Goal: Task Accomplishment & Management: Use online tool/utility

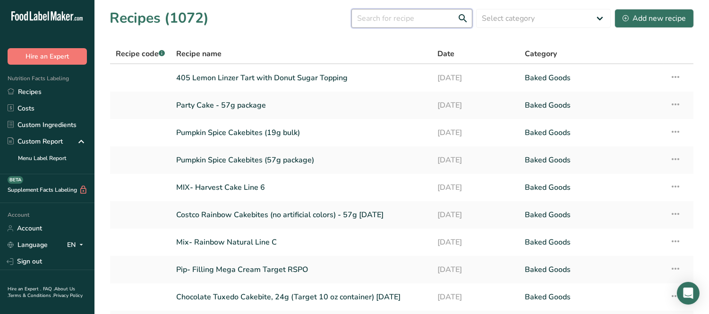
click at [386, 17] on input "text" at bounding box center [411, 18] width 121 height 19
type input "203"
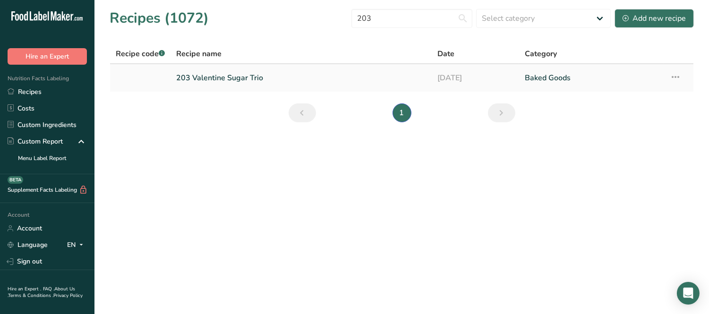
click at [210, 76] on link "203 Valentine Sugar Trio" at bounding box center [301, 78] width 250 height 20
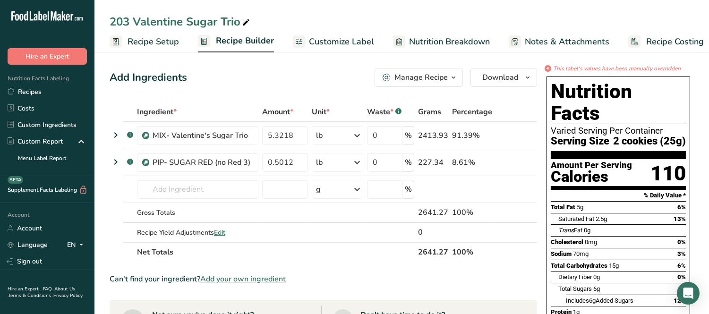
click at [216, 43] on span "Recipe Builder" at bounding box center [245, 40] width 58 height 13
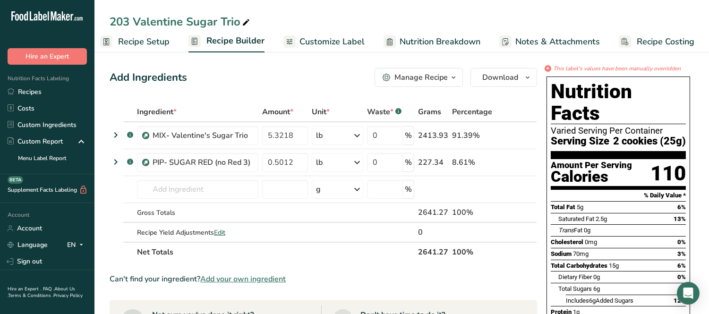
click at [177, 44] on ul "Recipe Setup Recipe Builder Customize Label Nutrition Breakdown Notes & Attachm…" at bounding box center [399, 41] width 628 height 22
click at [169, 43] on ul "Recipe Setup Recipe Builder Customize Label Nutrition Breakdown Notes & Attachm…" at bounding box center [399, 41] width 628 height 22
click at [241, 45] on span "Recipe Builder" at bounding box center [235, 40] width 58 height 13
click at [430, 76] on div "Manage Recipe" at bounding box center [420, 77] width 53 height 11
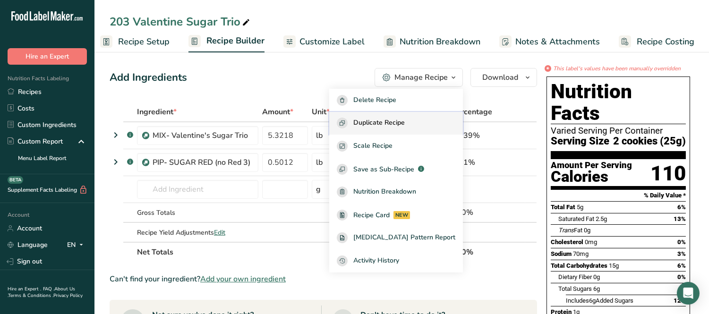
click at [398, 124] on span "Duplicate Recipe" at bounding box center [378, 123] width 51 height 11
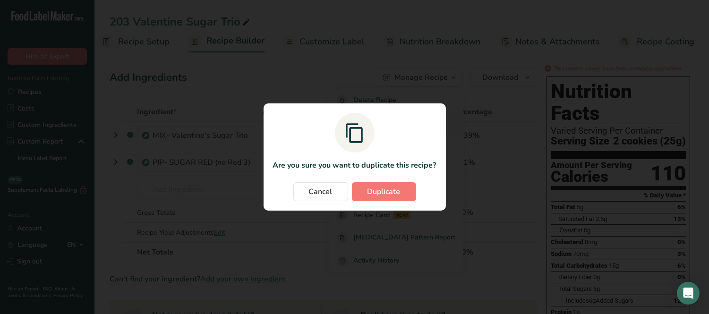
scroll to position [0, 1]
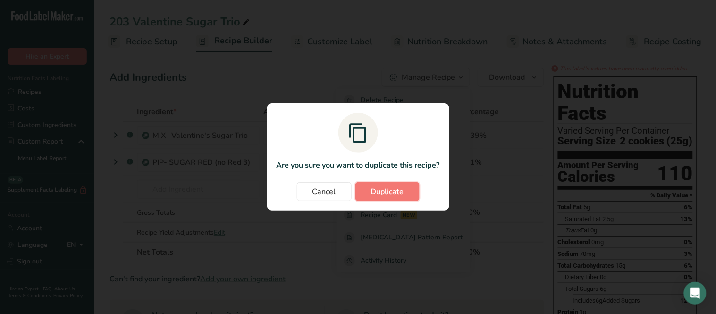
click at [390, 189] on span "Duplicate" at bounding box center [387, 191] width 33 height 11
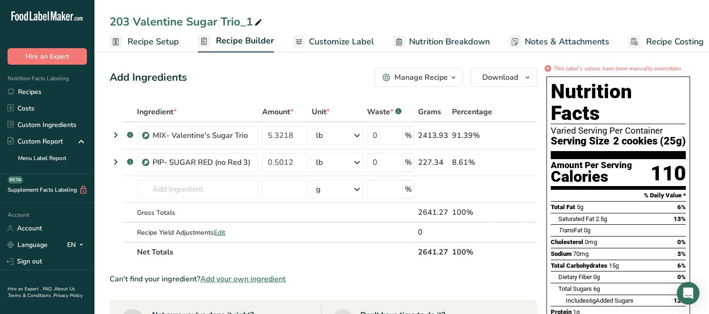
click at [169, 44] on span "Recipe Setup" at bounding box center [152, 41] width 51 height 13
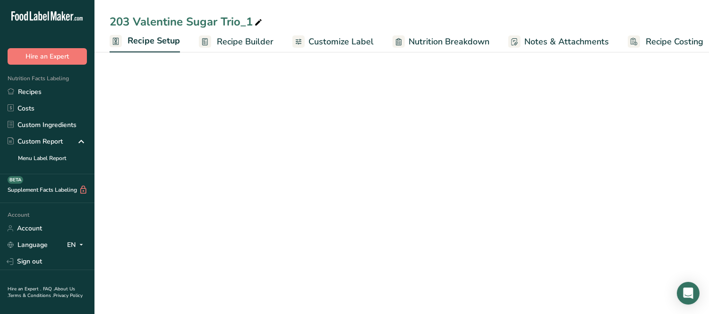
scroll to position [0, 3]
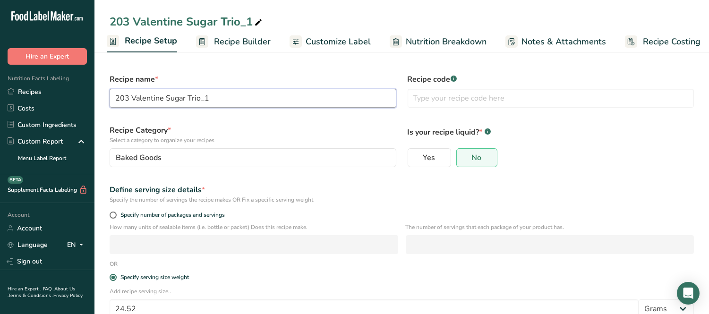
click at [125, 93] on input "203 Valentine Sugar Trio_1" at bounding box center [253, 98] width 287 height 19
drag, startPoint x: 210, startPoint y: 98, endPoint x: 251, endPoint y: 102, distance: 41.8
click at [251, 102] on input "21203 Valentine Sugar Trio_1" at bounding box center [253, 98] width 287 height 19
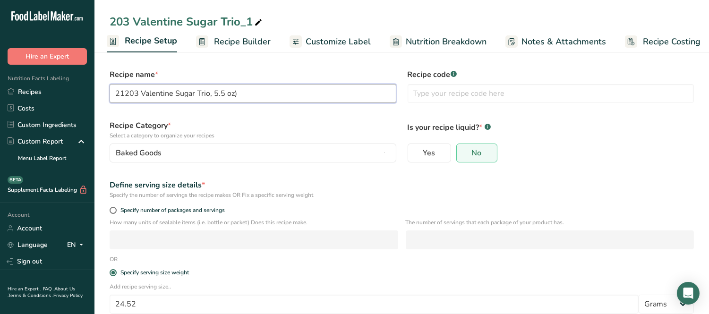
click at [208, 96] on input "21203 Valentine Sugar Trio, 5.5 oz)" at bounding box center [253, 93] width 287 height 19
drag, startPoint x: 211, startPoint y: 93, endPoint x: 220, endPoint y: 76, distance: 20.5
click at [214, 89] on input "21203 Valentine Sugar Trio (5.5 oz)" at bounding box center [253, 93] width 287 height 19
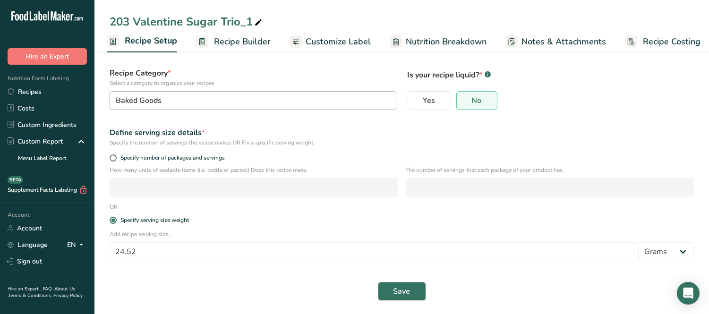
scroll to position [59, 0]
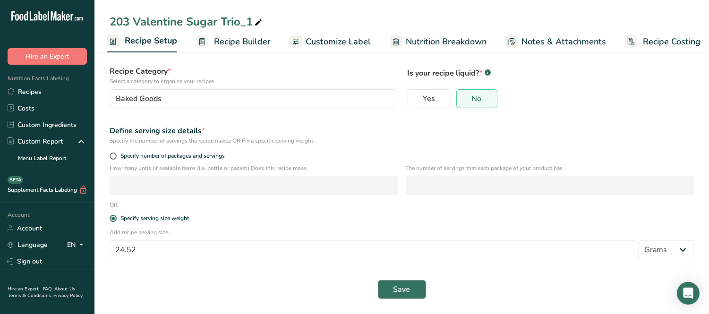
type input "21203 Valentine Sugar Trio - 5.5 oz package"
click at [408, 290] on span "Save" at bounding box center [401, 289] width 17 height 11
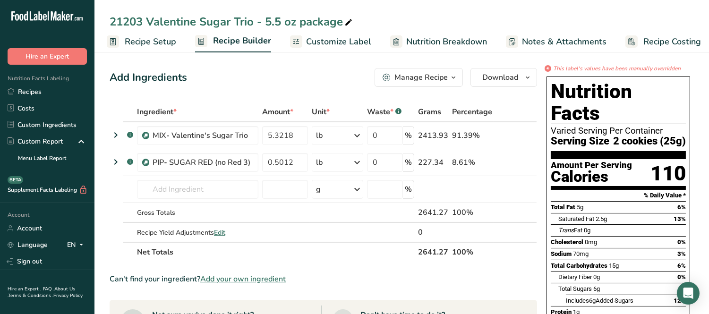
click at [333, 35] on span "Customize Label" at bounding box center [338, 41] width 65 height 13
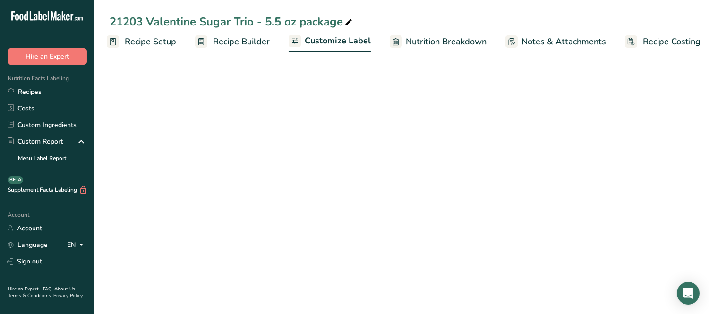
scroll to position [0, 9]
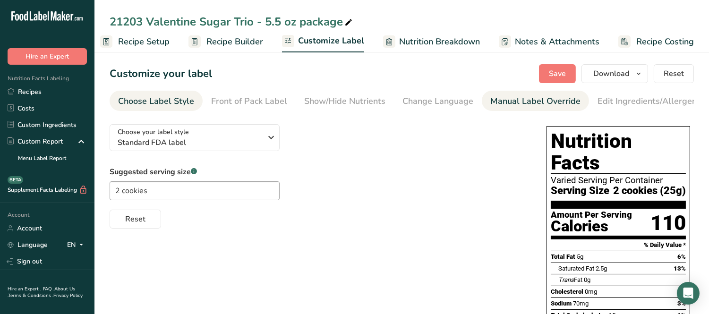
click at [542, 101] on div "Manual Label Override" at bounding box center [535, 101] width 90 height 13
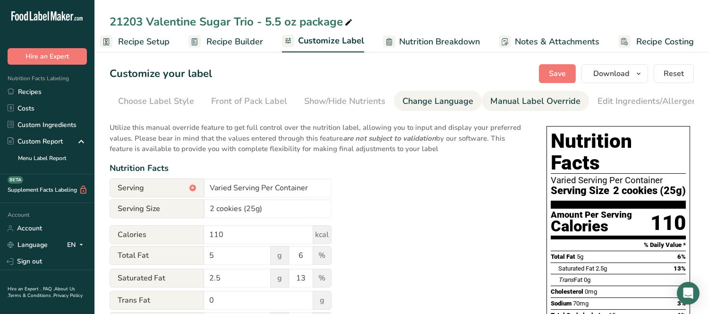
scroll to position [0, 102]
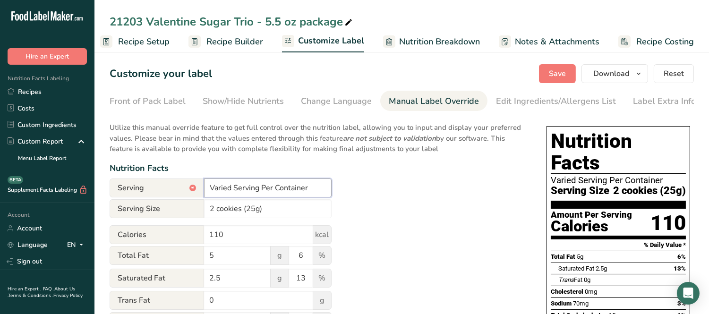
type input "About 6 Serving Per Container"
click at [564, 79] on button "Save" at bounding box center [557, 73] width 37 height 19
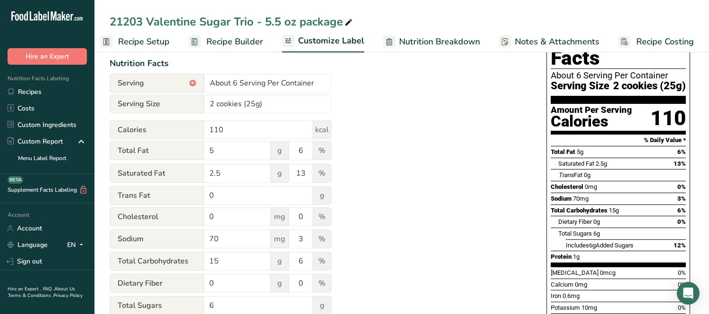
scroll to position [157, 0]
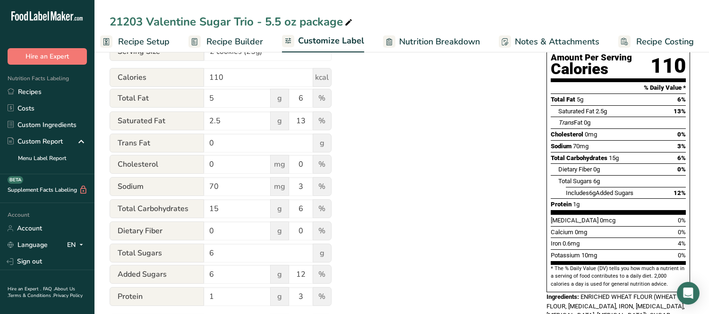
click at [526, 121] on div "Utilize this manual override feature to get full control over the nutrition lab…" at bounding box center [319, 190] width 418 height 463
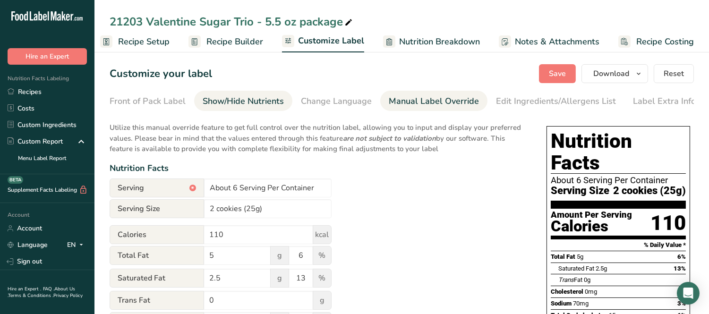
click at [277, 96] on div "Show/Hide Nutrients" at bounding box center [243, 101] width 81 height 13
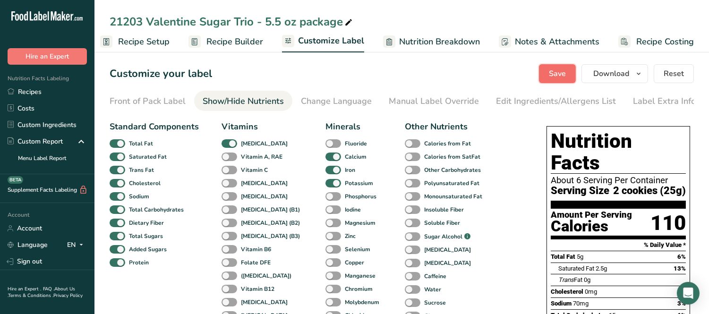
click at [557, 77] on span "Save" at bounding box center [557, 73] width 17 height 11
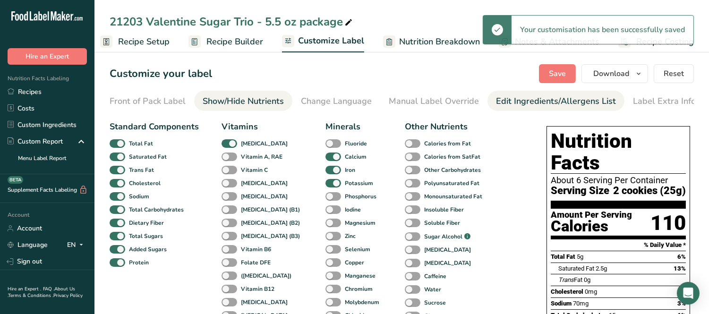
click at [216, 45] on span "Recipe Builder" at bounding box center [234, 41] width 57 height 13
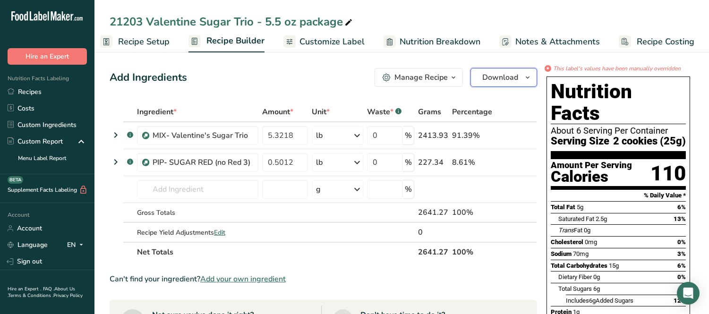
click at [518, 79] on button "Download" at bounding box center [503, 77] width 67 height 19
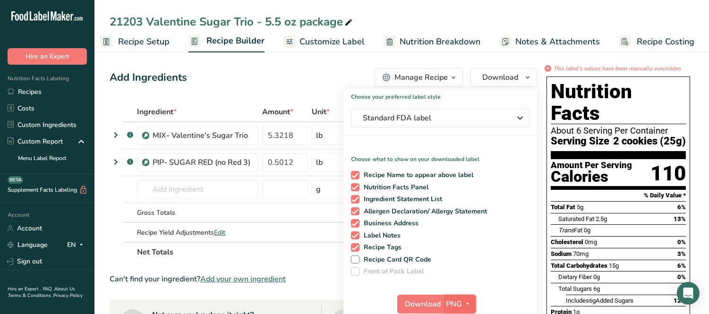
click at [454, 307] on span "PNG" at bounding box center [454, 303] width 16 height 11
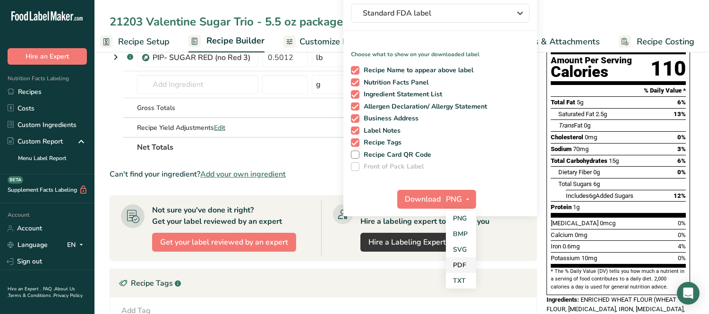
click at [454, 263] on link "PDF" at bounding box center [461, 265] width 30 height 16
click at [438, 202] on span "Download" at bounding box center [424, 199] width 36 height 11
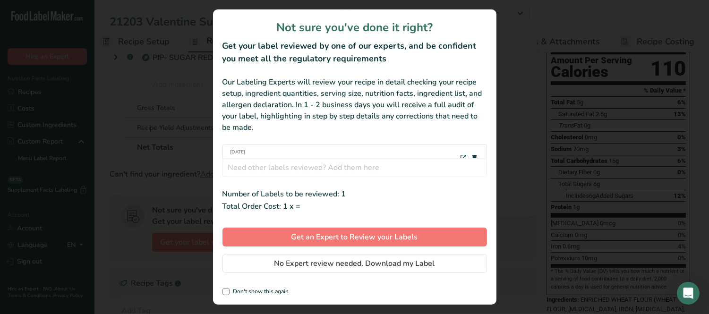
scroll to position [0, 1]
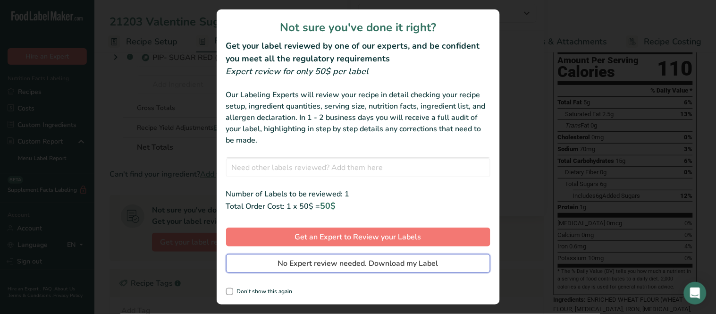
click at [401, 261] on span "No Expert review needed. Download my Label" at bounding box center [358, 263] width 161 height 11
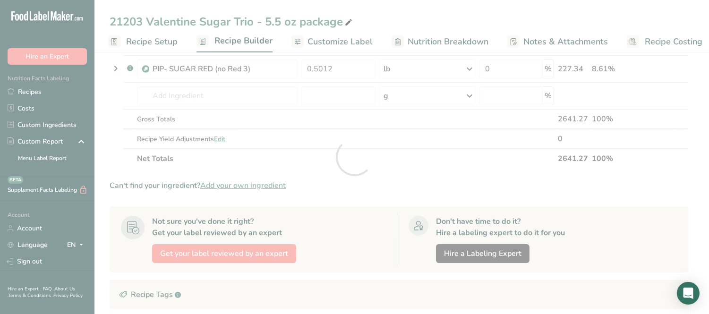
scroll to position [0, 0]
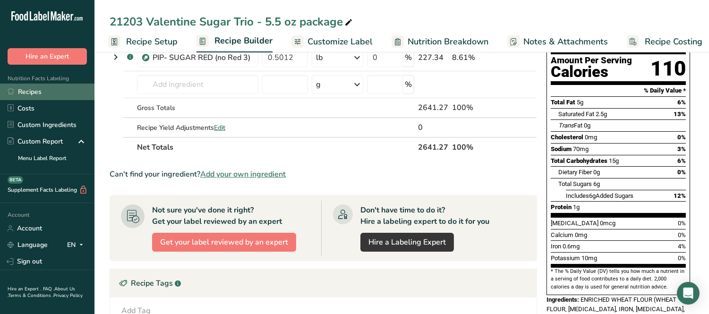
click at [39, 91] on link "Recipes" at bounding box center [47, 92] width 94 height 17
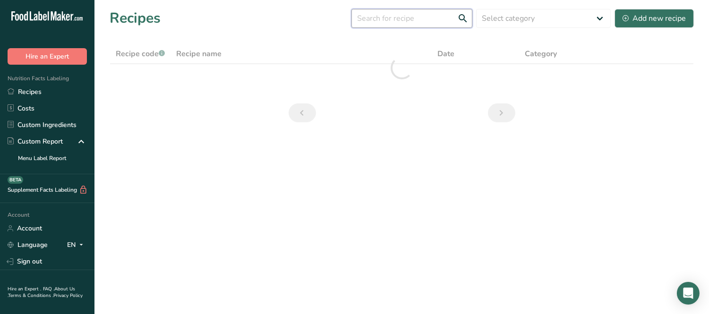
click at [378, 21] on input "text" at bounding box center [411, 18] width 121 height 19
drag, startPoint x: 417, startPoint y: 13, endPoint x: 207, endPoint y: -9, distance: 211.7
click at [207, 0] on html ".a-20{fill:#fff;} Hire an Expert Nutrition Facts Labeling Recipes Costs Custom …" at bounding box center [354, 157] width 709 height 314
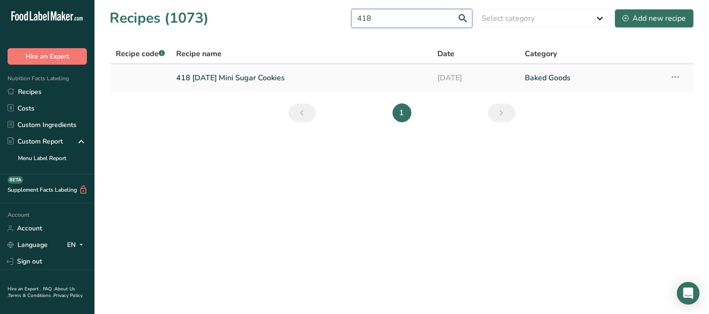
type input "418"
click at [212, 82] on link "418 [DATE] Mini Sugar Cookies" at bounding box center [301, 78] width 250 height 20
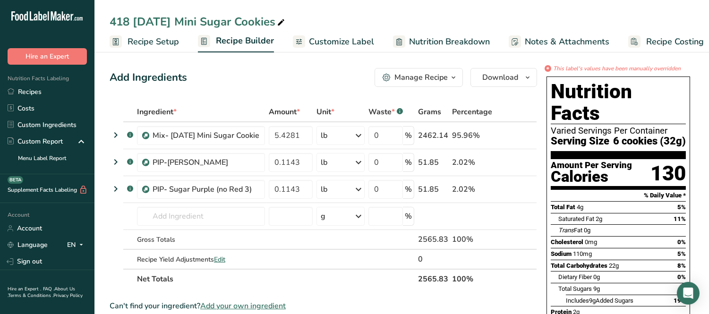
click at [429, 79] on div "Manage Recipe" at bounding box center [420, 77] width 53 height 11
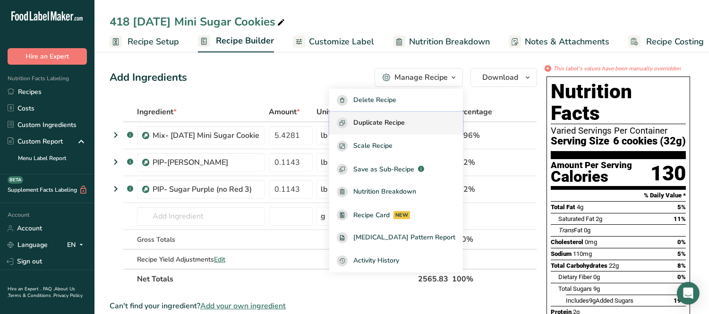
click at [393, 122] on span "Duplicate Recipe" at bounding box center [378, 123] width 51 height 11
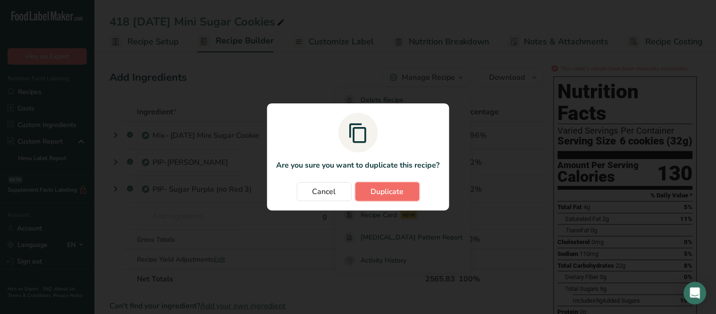
click at [392, 188] on span "Duplicate" at bounding box center [387, 191] width 33 height 11
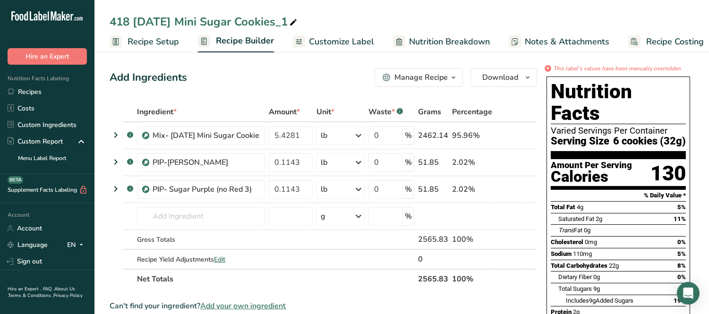
click at [168, 46] on link "Recipe Setup" at bounding box center [144, 41] width 69 height 21
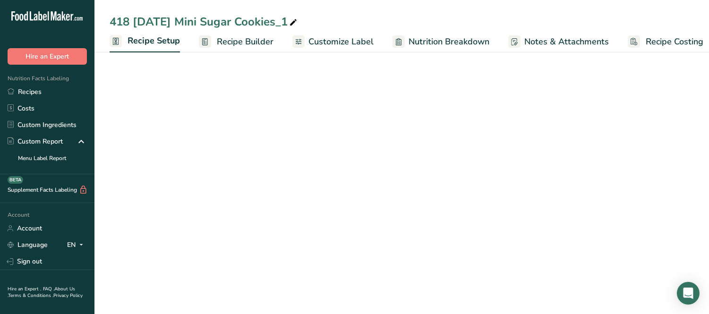
scroll to position [0, 3]
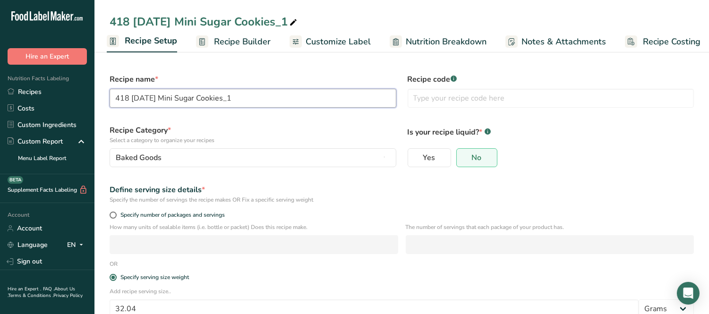
click at [122, 96] on input "418 [DATE] Mini Sugar Cookies_1" at bounding box center [253, 98] width 287 height 19
drag, startPoint x: 225, startPoint y: 100, endPoint x: 261, endPoint y: 98, distance: 35.9
click at [260, 99] on input "40418 [DATE] Mini Sugar Cookies_1" at bounding box center [253, 98] width 287 height 19
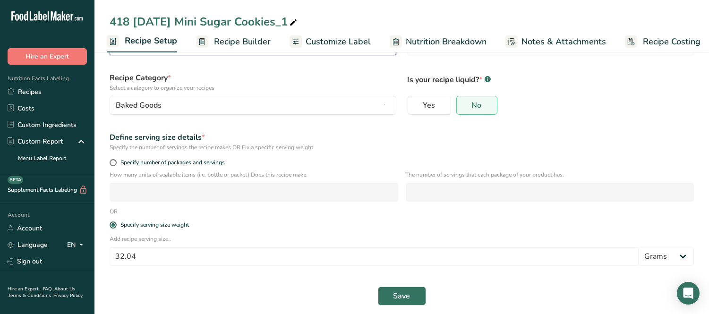
scroll to position [59, 0]
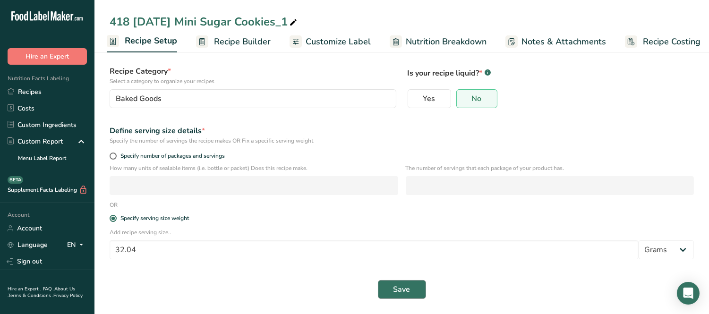
type input "40418 [DATE] Mini Sugar Cookies, 5 oz package"
click at [398, 290] on span "Save" at bounding box center [401, 289] width 17 height 11
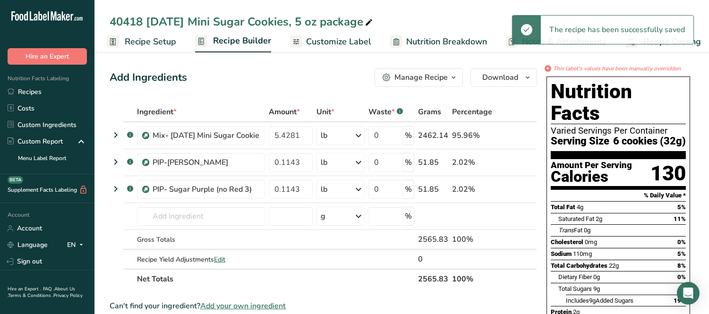
click at [334, 39] on span "Customize Label" at bounding box center [338, 41] width 65 height 13
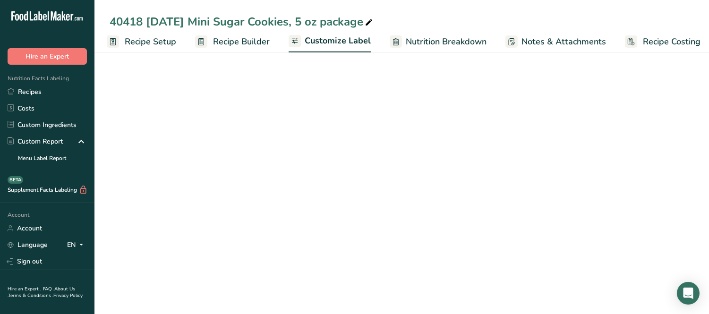
scroll to position [0, 9]
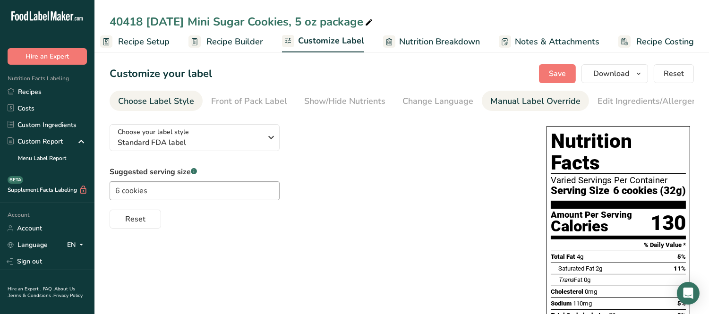
click at [523, 101] on div "Manual Label Override" at bounding box center [535, 101] width 90 height 13
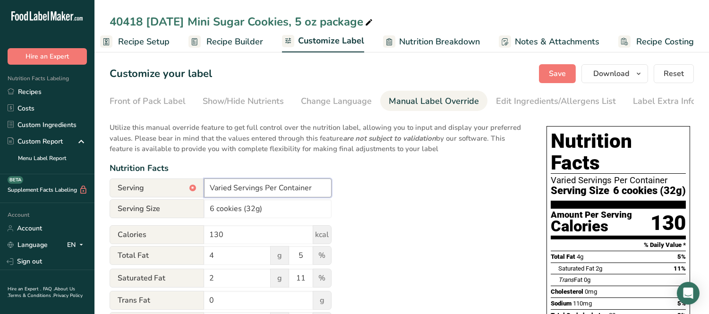
drag, startPoint x: 234, startPoint y: 189, endPoint x: 105, endPoint y: 148, distance: 135.3
type input "About 4 Servings Per Container"
click at [558, 68] on span "Save" at bounding box center [557, 73] width 17 height 11
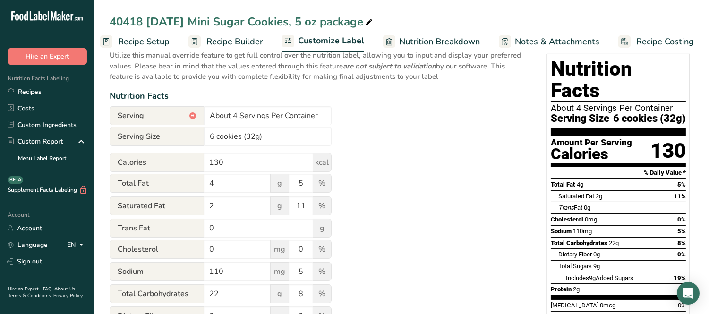
scroll to position [0, 0]
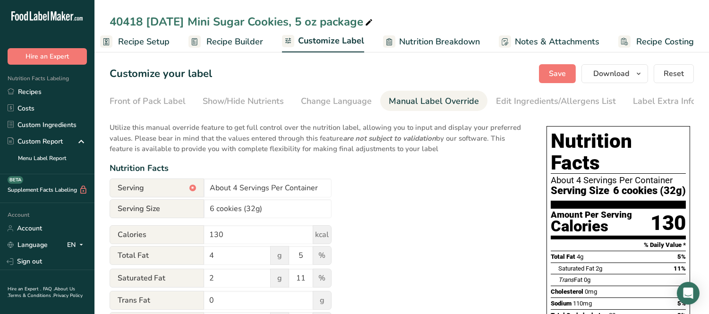
click at [225, 43] on span "Recipe Builder" at bounding box center [234, 41] width 57 height 13
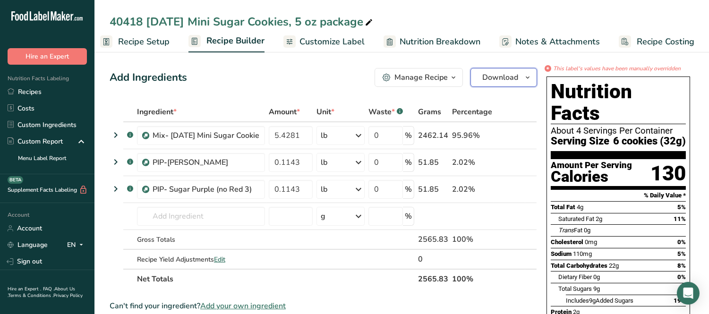
click at [502, 72] on span "Download" at bounding box center [500, 77] width 36 height 11
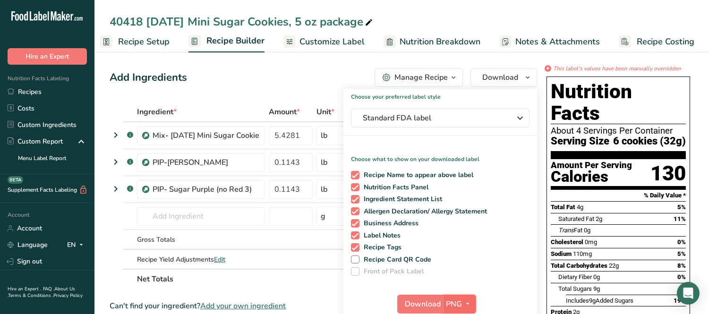
click at [458, 299] on span "PNG" at bounding box center [454, 303] width 16 height 11
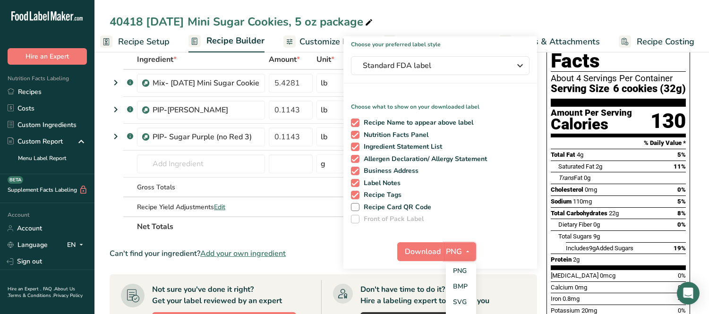
scroll to position [157, 0]
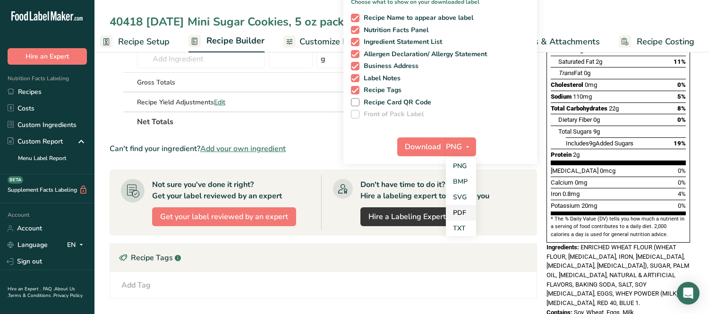
click at [460, 214] on link "PDF" at bounding box center [461, 213] width 30 height 16
click at [423, 141] on span "Download" at bounding box center [424, 146] width 36 height 11
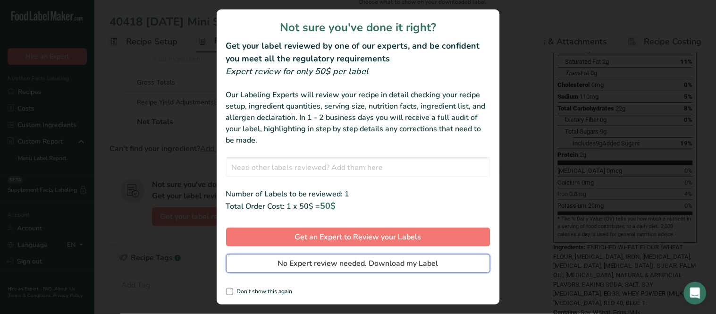
click at [348, 260] on span "No Expert review needed. Download my Label" at bounding box center [358, 263] width 161 height 11
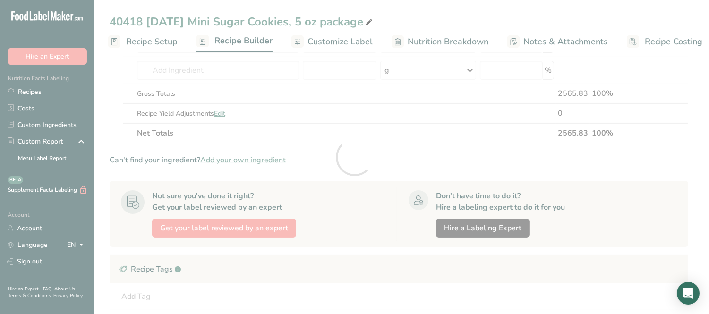
scroll to position [0, 0]
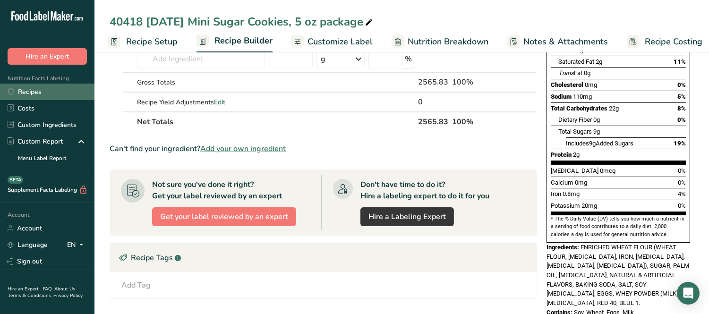
click at [31, 90] on link "Recipes" at bounding box center [47, 92] width 94 height 17
